Goal: Find contact information: Find contact information

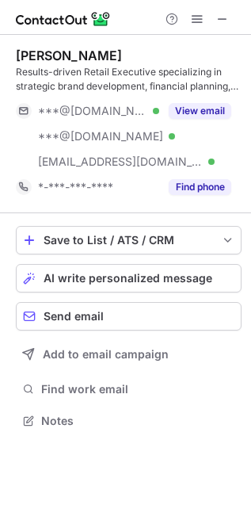
scroll to position [410, 251]
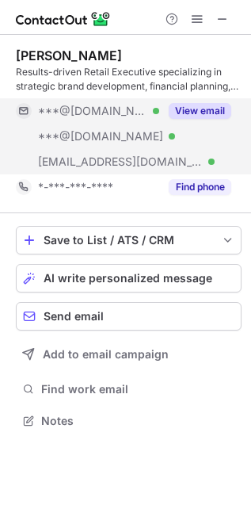
click at [137, 169] on div "***@outdoorvoices.com Verified" at bounding box center [87, 161] width 143 height 25
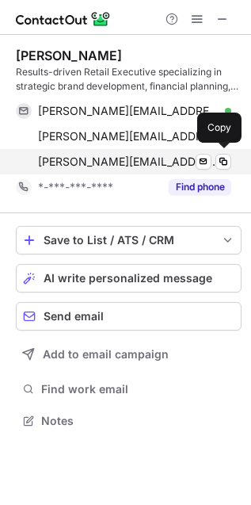
click at [137, 168] on span "katie.siano@outdoorvoices.com" at bounding box center [129, 162] width 182 height 14
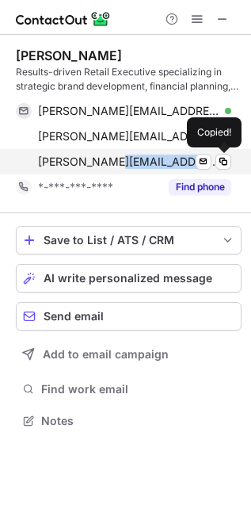
click at [137, 168] on span "katie.siano@outdoorvoices.com" at bounding box center [129, 162] width 182 height 14
copy span "katie.siano@outdoorvoices.com"
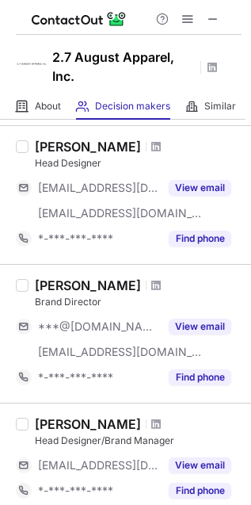
scroll to position [33, 0]
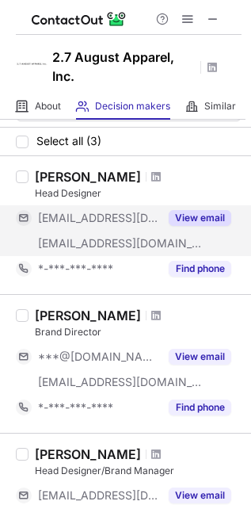
click at [101, 228] on div "***@naver.com" at bounding box center [87, 217] width 143 height 25
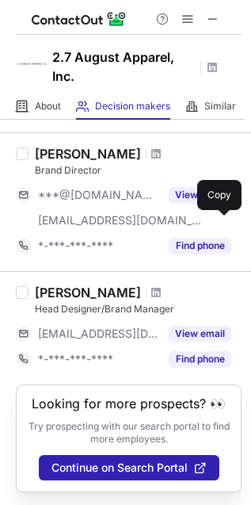
scroll to position [176, 0]
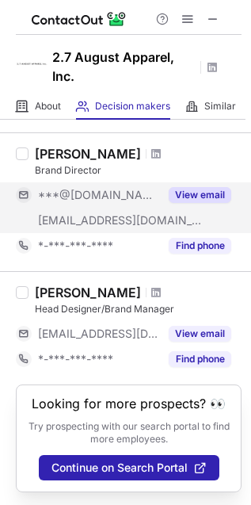
click at [86, 190] on span "***@gmail.com" at bounding box center [98, 195] width 121 height 14
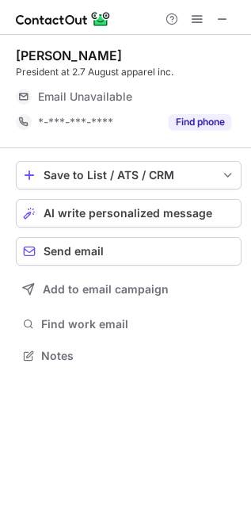
scroll to position [345, 251]
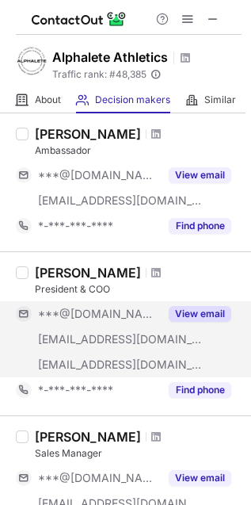
scroll to position [176, 0]
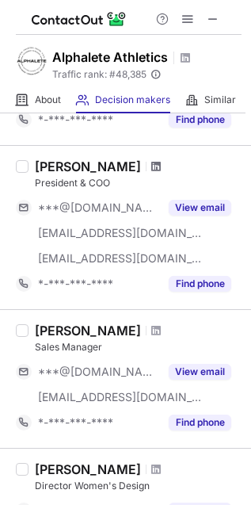
click at [151, 166] on span at bounding box center [156, 166] width 10 height 13
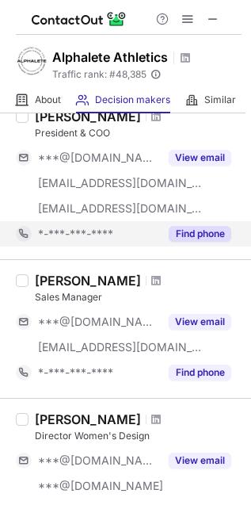
scroll to position [264, 0]
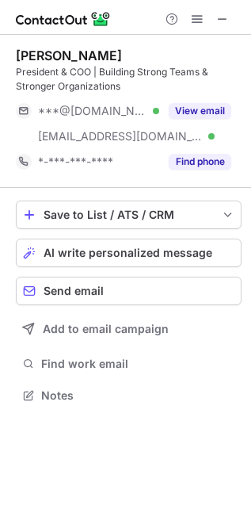
scroll to position [384, 251]
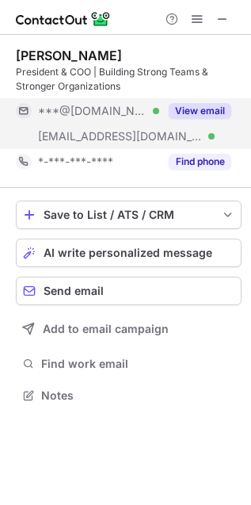
click at [133, 136] on span "[EMAIL_ADDRESS][DOMAIN_NAME]" at bounding box center [120, 136] width 165 height 14
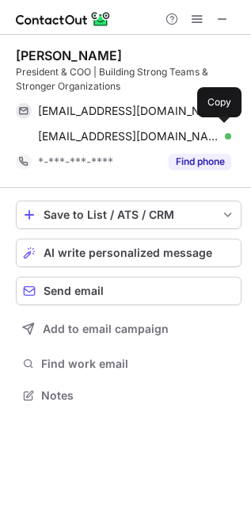
click at [133, 136] on span "[EMAIL_ADDRESS][DOMAIN_NAME]" at bounding box center [129, 136] width 182 height 14
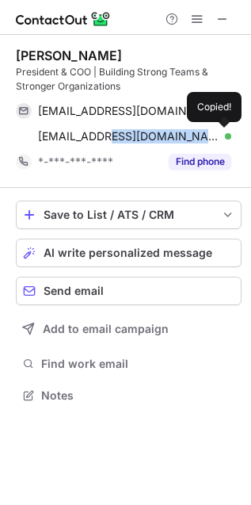
click at [133, 136] on span "[EMAIL_ADDRESS][DOMAIN_NAME]" at bounding box center [129, 136] width 182 height 14
copy span "[EMAIL_ADDRESS][DOMAIN_NAME]"
click at [133, 136] on span "[EMAIL_ADDRESS][DOMAIN_NAME]" at bounding box center [129, 136] width 182 height 14
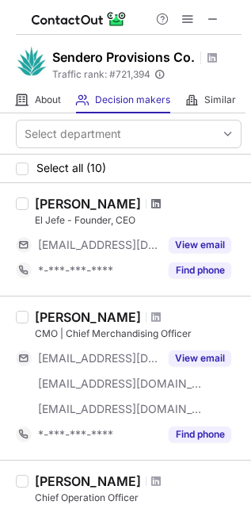
click at [151, 210] on span at bounding box center [156, 203] width 10 height 13
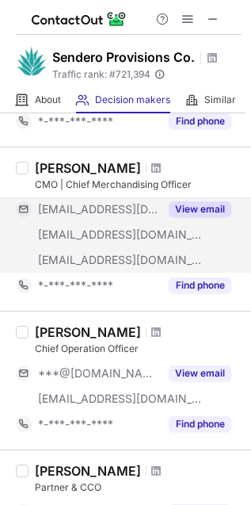
scroll to position [176, 0]
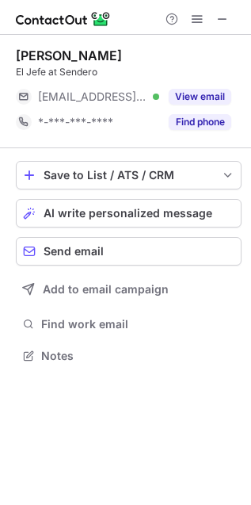
scroll to position [345, 251]
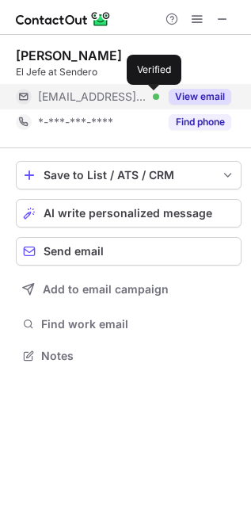
click at [155, 97] on div at bounding box center [156, 97] width 6 height 6
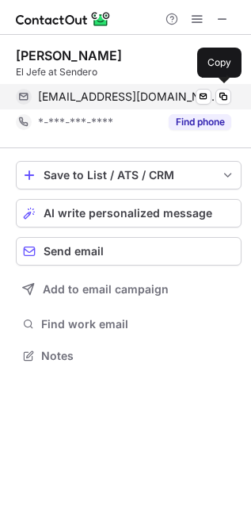
click at [117, 94] on span "[EMAIL_ADDRESS][DOMAIN_NAME]" at bounding box center [129, 97] width 182 height 14
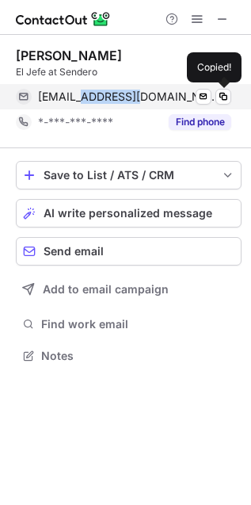
click at [117, 94] on span "hunter@senderopc.com" at bounding box center [129, 97] width 182 height 14
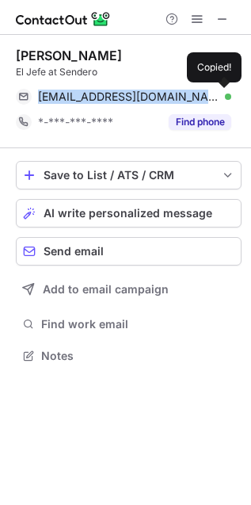
copy span "hunter@senderopc.com"
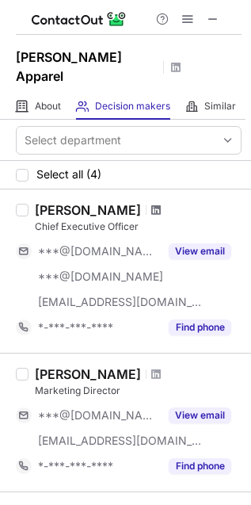
click at [151, 204] on span at bounding box center [156, 210] width 10 height 13
